Goal: Check status

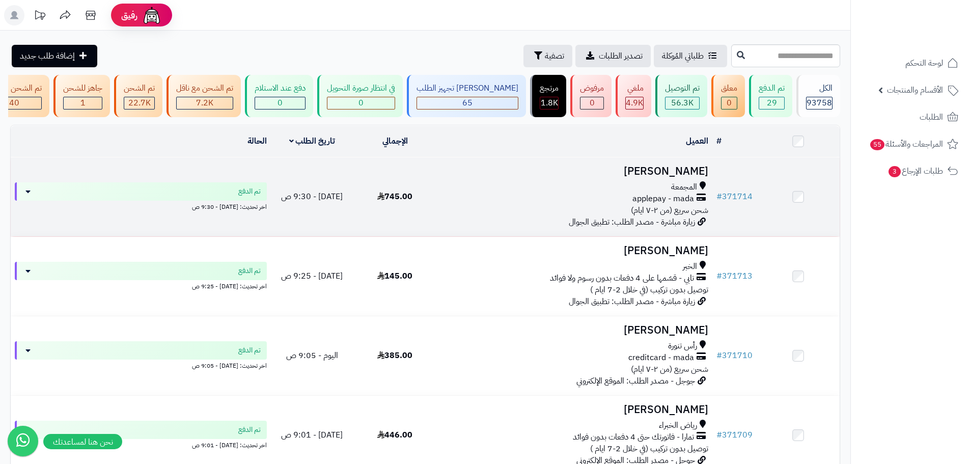
click at [455, 223] on td "منار [PERSON_NAME] applepay - mada شحن سريع (من ٢-٧ ايام) زيارة مباشرة - مصدر ا…" at bounding box center [574, 196] width 276 height 79
click at [376, 201] on td "745.00" at bounding box center [394, 196] width 83 height 79
